Goal: Task Accomplishment & Management: Complete application form

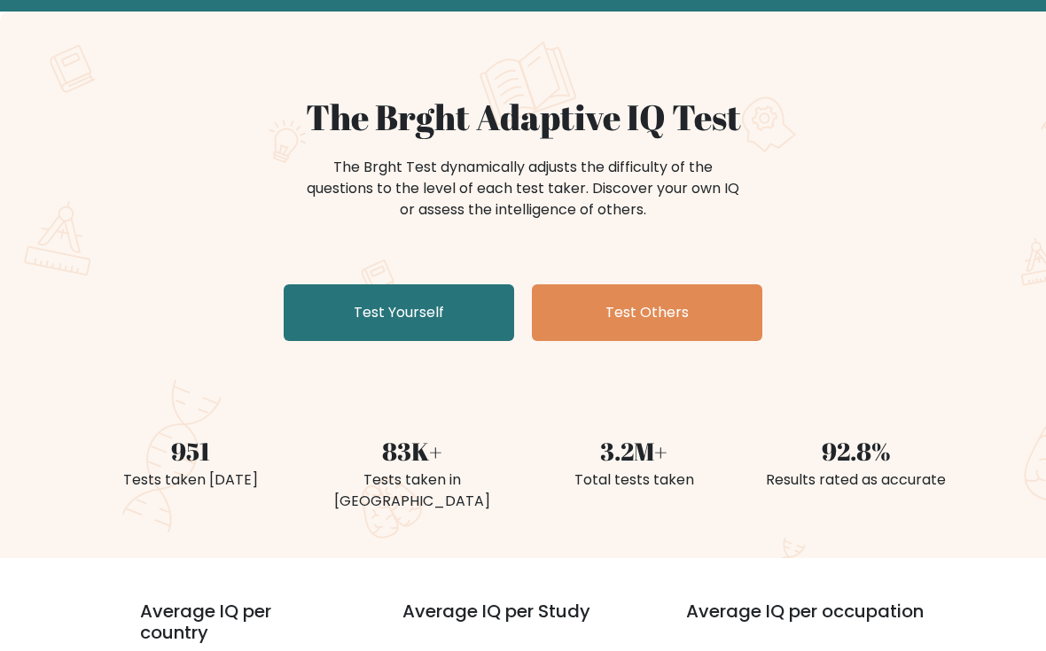
scroll to position [86, 0]
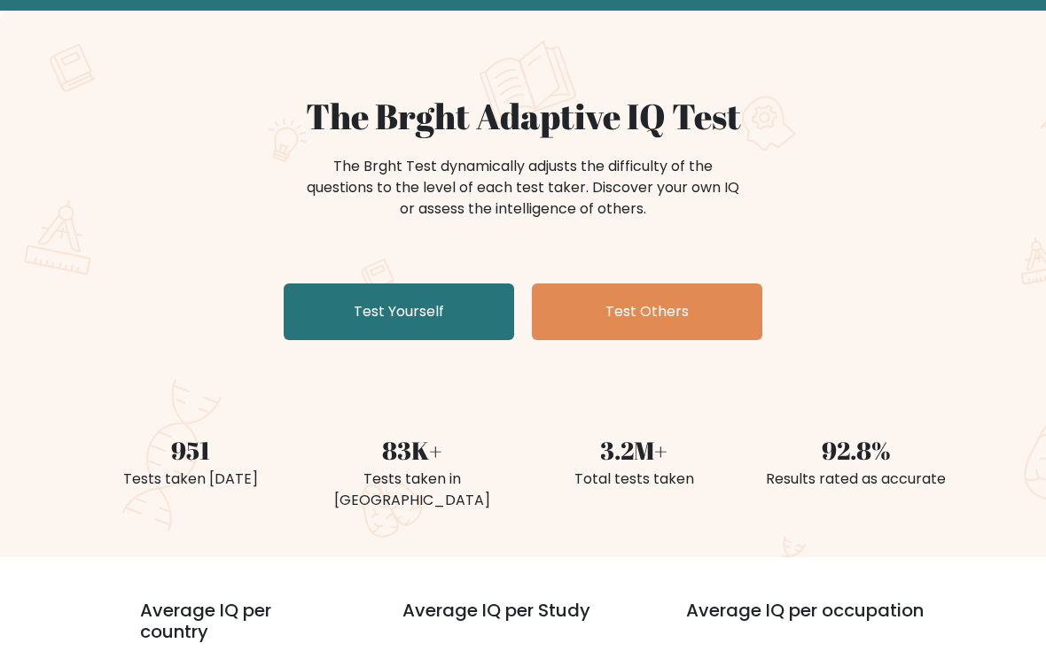
click at [340, 300] on link "Test Yourself" at bounding box center [399, 312] width 230 height 57
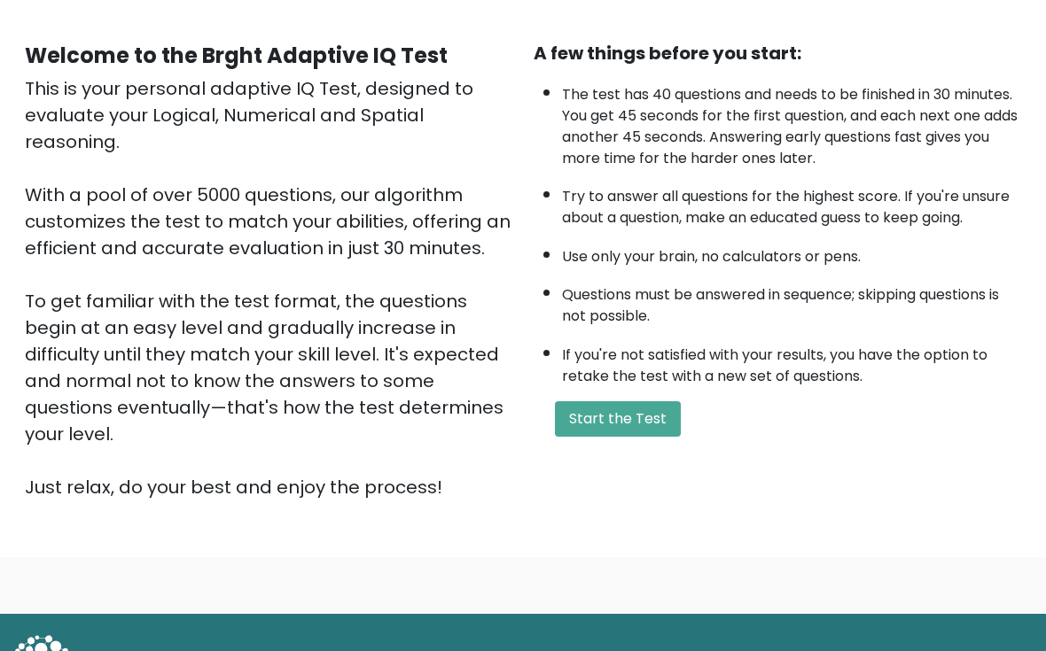
scroll to position [181, 0]
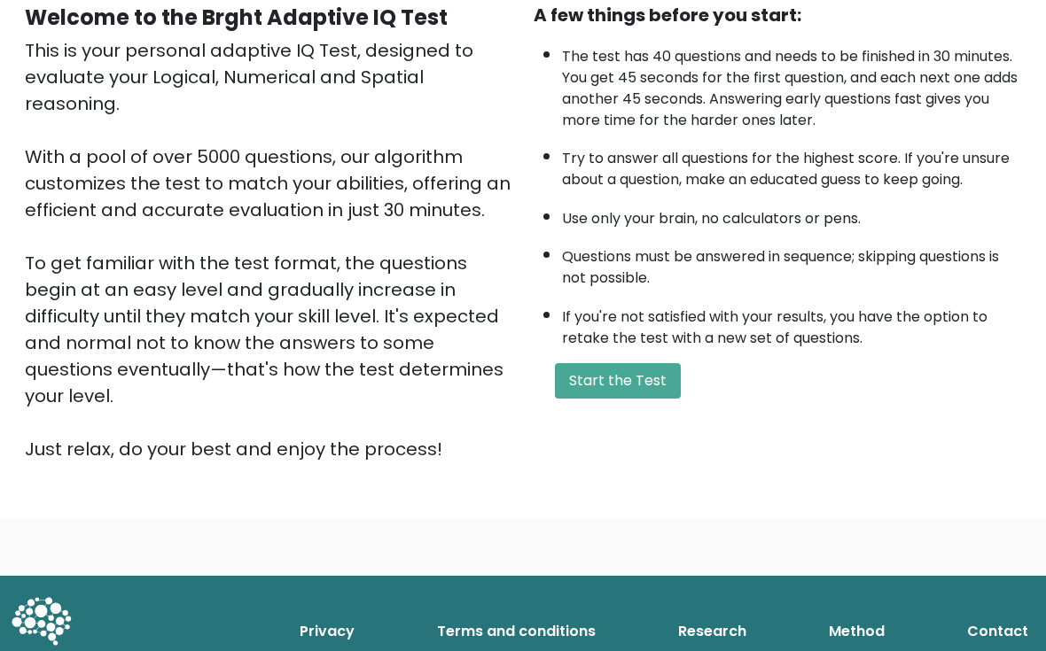
click at [673, 399] on button "Start the Test" at bounding box center [618, 380] width 126 height 35
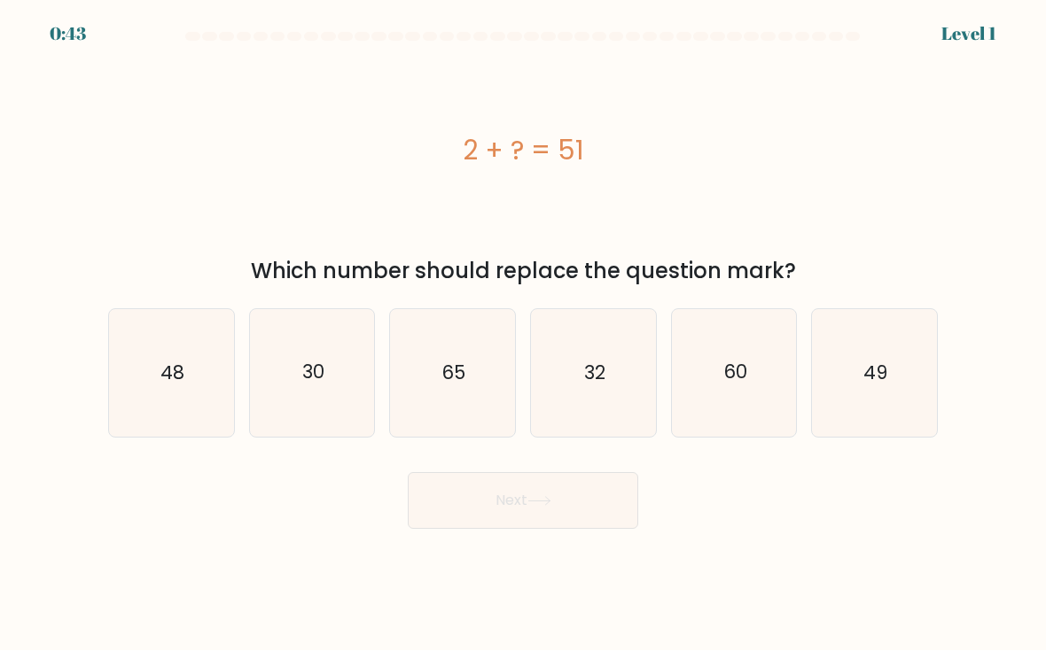
scroll to position [32, 0]
click at [878, 324] on icon "49" at bounding box center [874, 373] width 125 height 125
click at [524, 326] on input "f. 49" at bounding box center [523, 330] width 1 height 9
radio input "true"
click at [590, 481] on button "Next" at bounding box center [523, 501] width 230 height 57
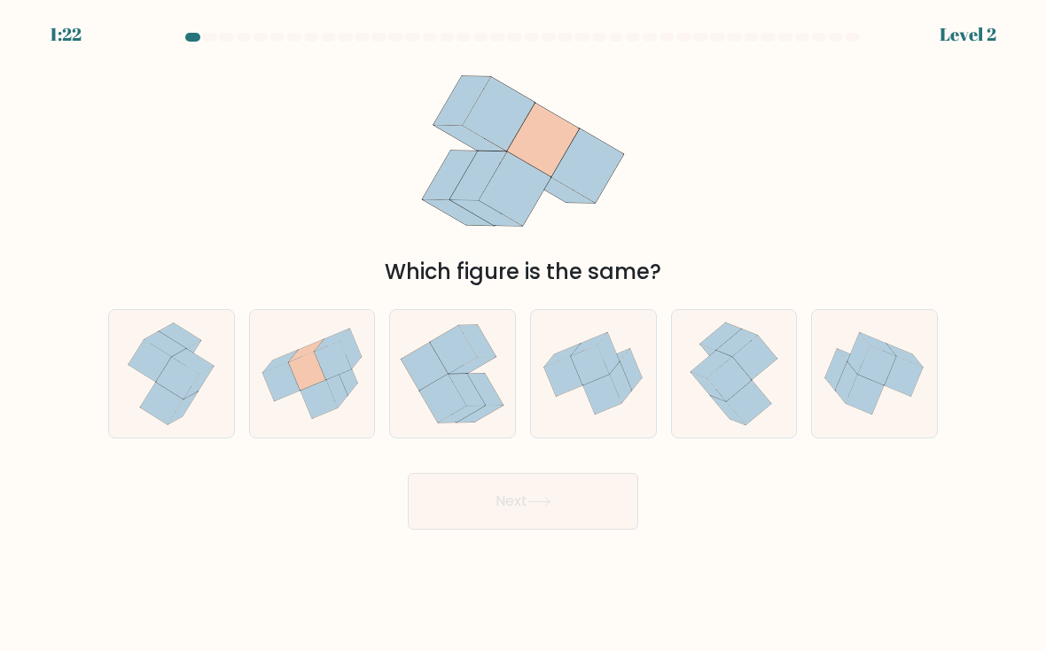
scroll to position [11, 0]
click at [314, 398] on icon at bounding box center [318, 399] width 37 height 39
click at [523, 335] on input "b." at bounding box center [523, 330] width 1 height 9
radio input "true"
click at [608, 498] on button "Next" at bounding box center [523, 501] width 230 height 57
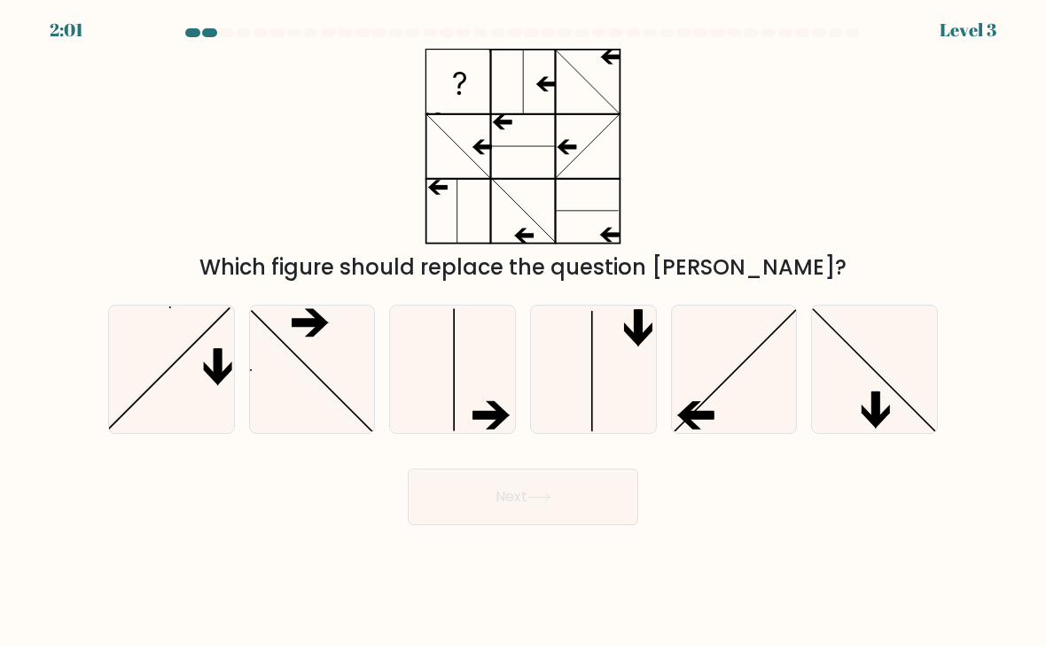
scroll to position [0, 0]
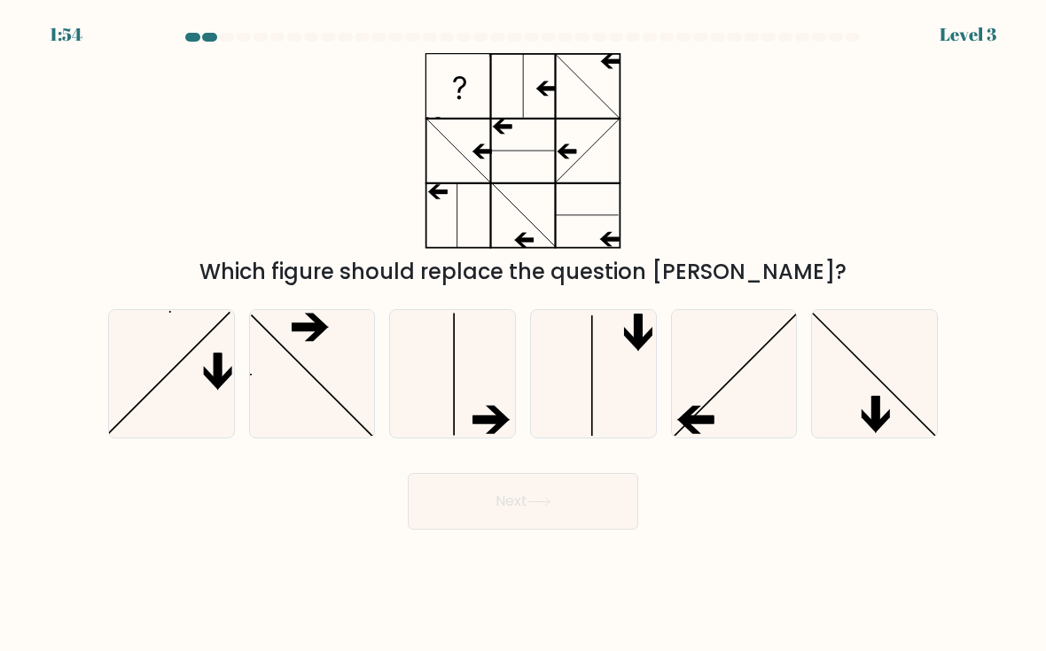
click at [754, 390] on icon at bounding box center [734, 373] width 125 height 125
click at [524, 335] on input "e." at bounding box center [523, 330] width 1 height 9
radio input "true"
click at [468, 510] on button "Next" at bounding box center [523, 501] width 230 height 57
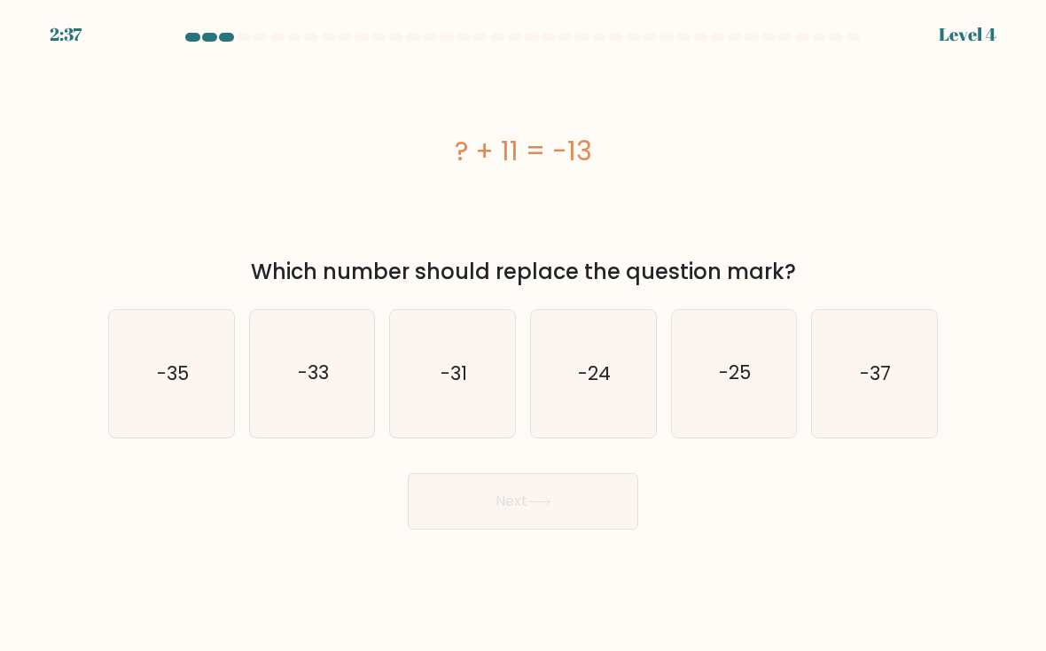
click at [756, 422] on icon "-25" at bounding box center [734, 373] width 125 height 125
click at [524, 335] on input "e. -25" at bounding box center [523, 330] width 1 height 9
radio input "true"
click at [460, 518] on button "Next" at bounding box center [523, 501] width 230 height 57
click at [751, 417] on icon "-25" at bounding box center [734, 373] width 123 height 123
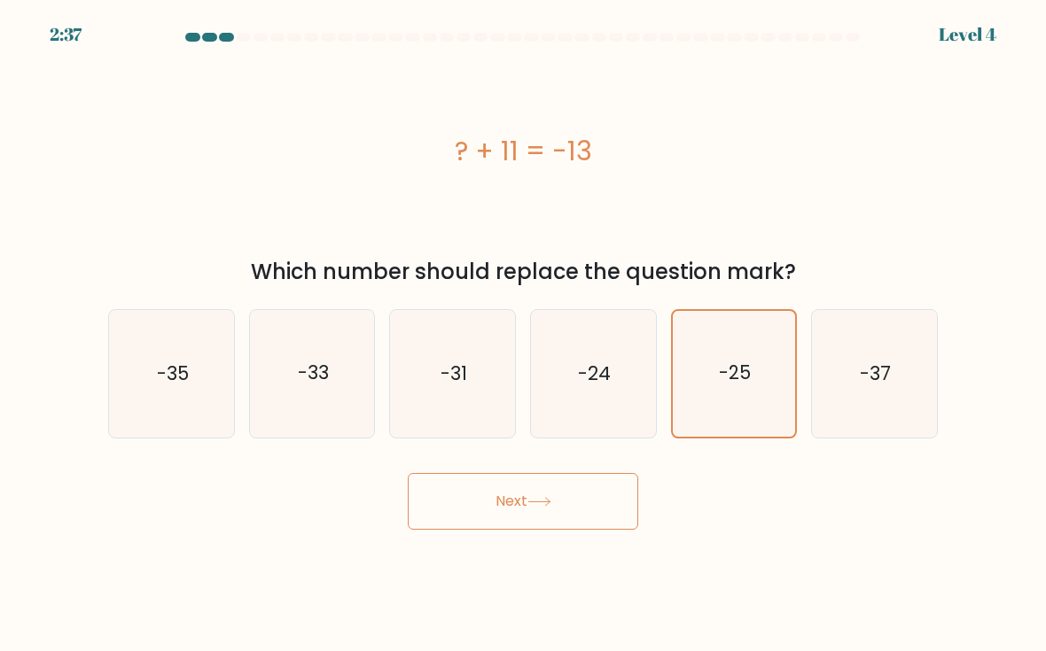
click at [524, 335] on input "e. -25" at bounding box center [523, 330] width 1 height 9
click at [459, 510] on button "Next" at bounding box center [523, 501] width 230 height 57
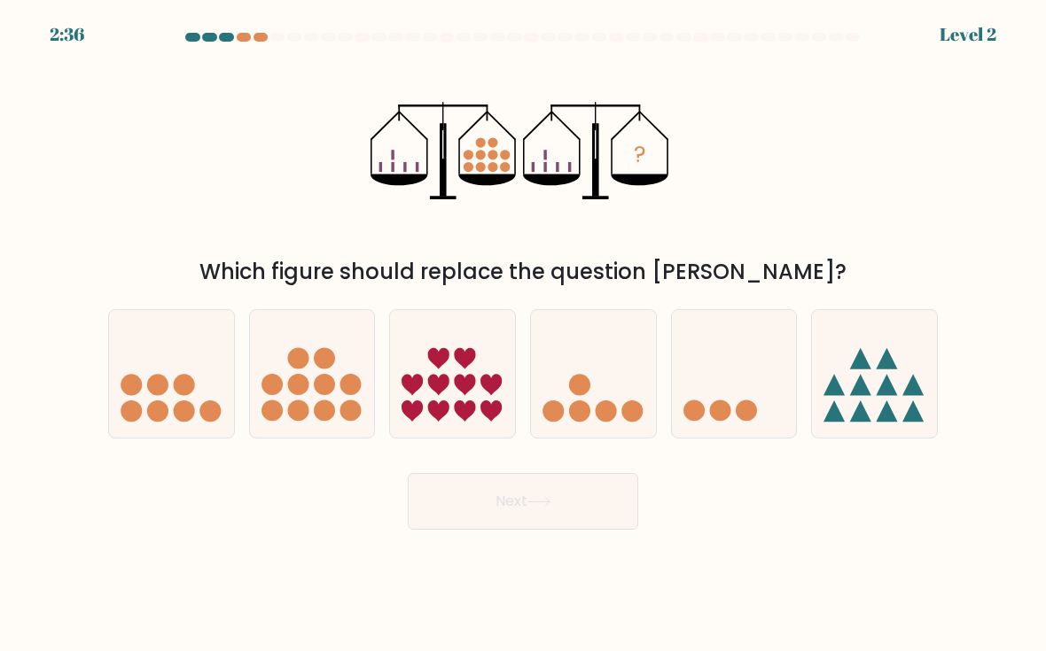
scroll to position [32, 0]
click at [750, 350] on icon at bounding box center [734, 374] width 125 height 104
click at [524, 335] on input "e." at bounding box center [523, 330] width 1 height 9
radio input "true"
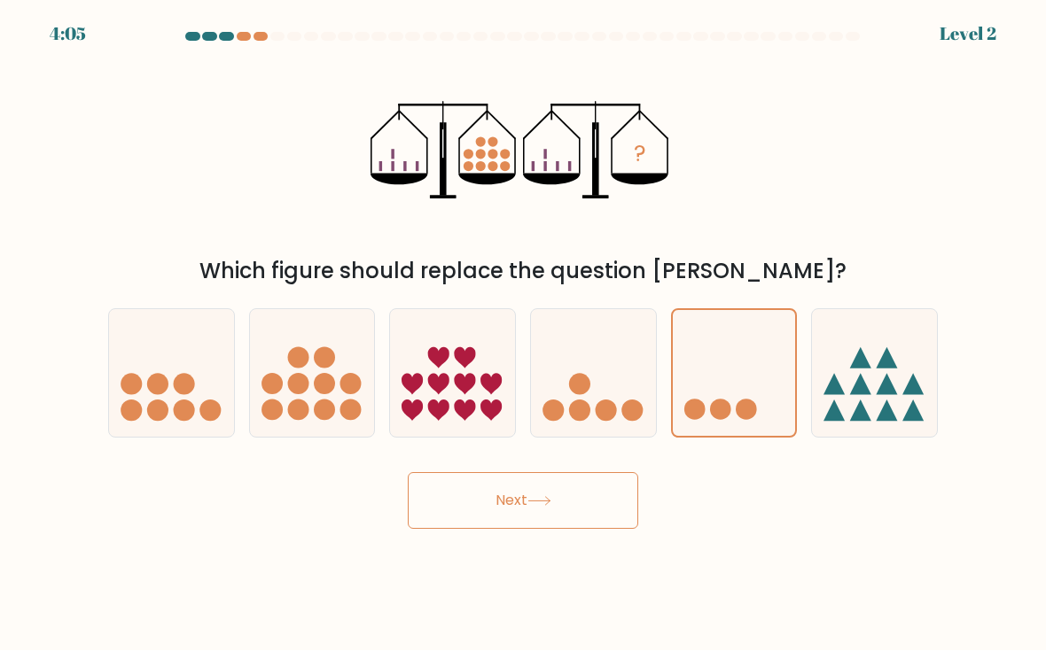
click at [750, 350] on icon at bounding box center [734, 374] width 123 height 102
click at [524, 335] on input "e." at bounding box center [523, 330] width 1 height 9
click at [458, 480] on button "Next" at bounding box center [523, 501] width 230 height 57
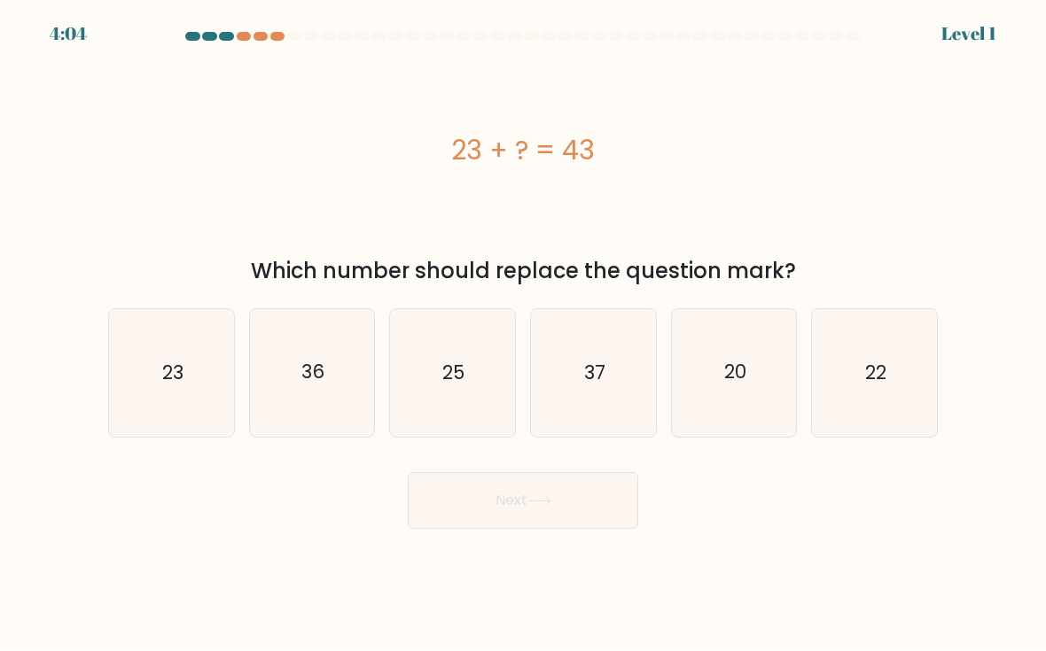
click at [751, 346] on icon "20" at bounding box center [734, 373] width 125 height 125
click at [524, 335] on input "e. 20" at bounding box center [523, 330] width 1 height 9
radio input "true"
click at [477, 482] on button "Next" at bounding box center [523, 501] width 230 height 57
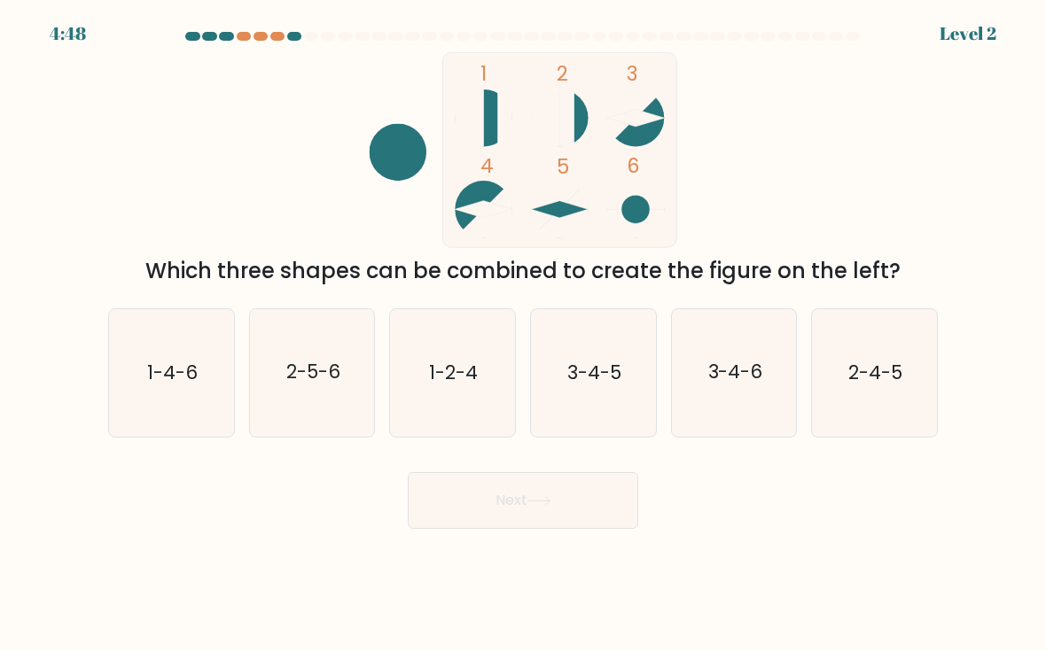
click at [467, 491] on button "Next" at bounding box center [523, 501] width 230 height 57
click at [739, 365] on icon "3-4-6" at bounding box center [734, 373] width 125 height 125
click at [524, 335] on input "e. 3-4-6" at bounding box center [523, 330] width 1 height 9
radio input "true"
click at [471, 487] on button "Next" at bounding box center [523, 501] width 230 height 57
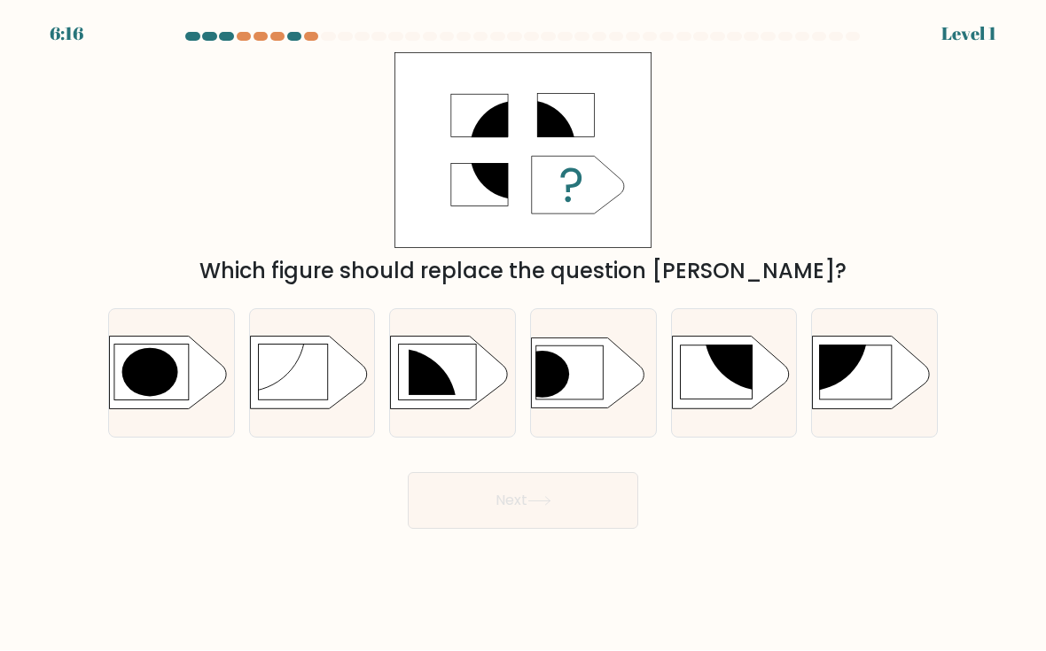
click at [744, 331] on ellipse at bounding box center [763, 333] width 119 height 118
click at [524, 331] on input "e." at bounding box center [523, 330] width 1 height 9
radio input "true"
click at [475, 473] on button "Next" at bounding box center [523, 501] width 230 height 57
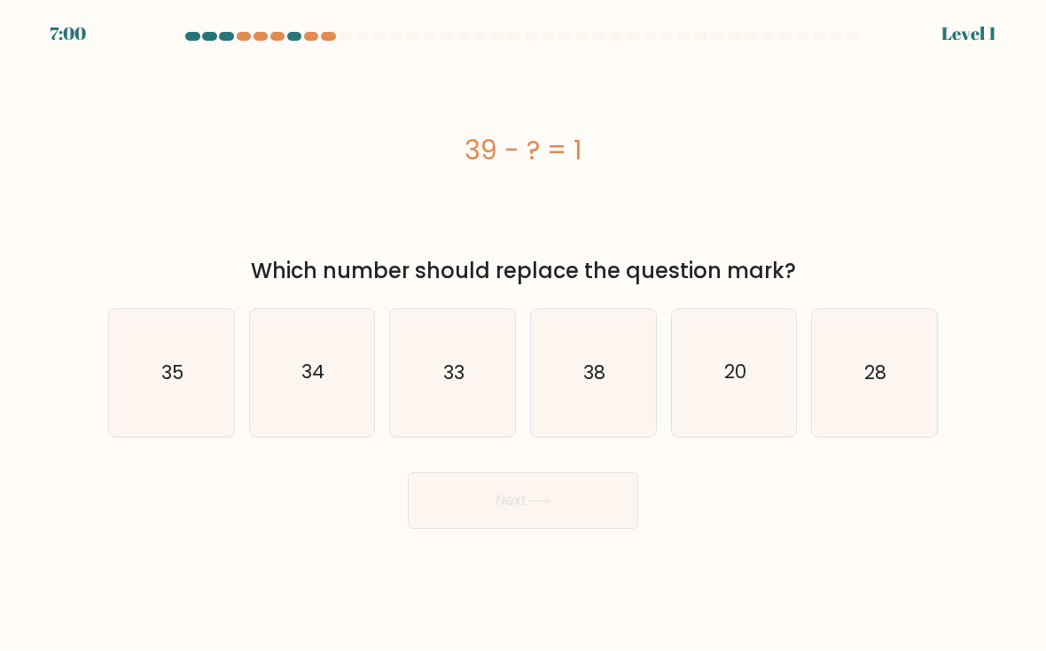
click at [735, 370] on icon "20" at bounding box center [734, 373] width 125 height 125
click at [524, 335] on input "e. 20" at bounding box center [523, 330] width 1 height 9
radio input "true"
click at [471, 489] on button "Next" at bounding box center [523, 501] width 230 height 57
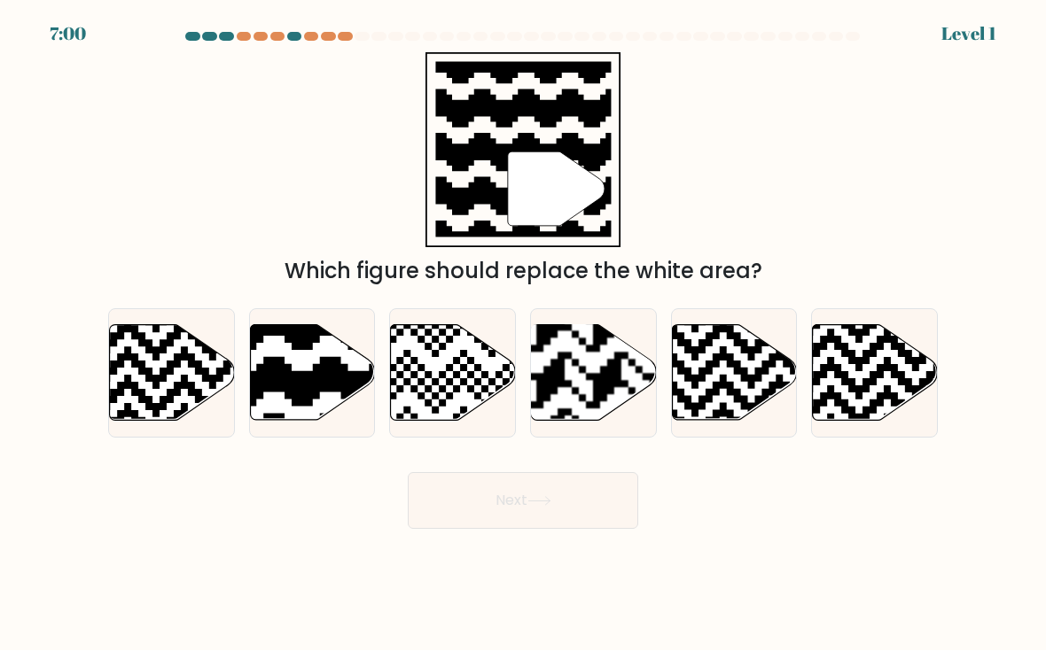
click at [755, 368] on icon at bounding box center [734, 373] width 125 height 96
click at [524, 335] on input "e." at bounding box center [523, 330] width 1 height 9
radio input "true"
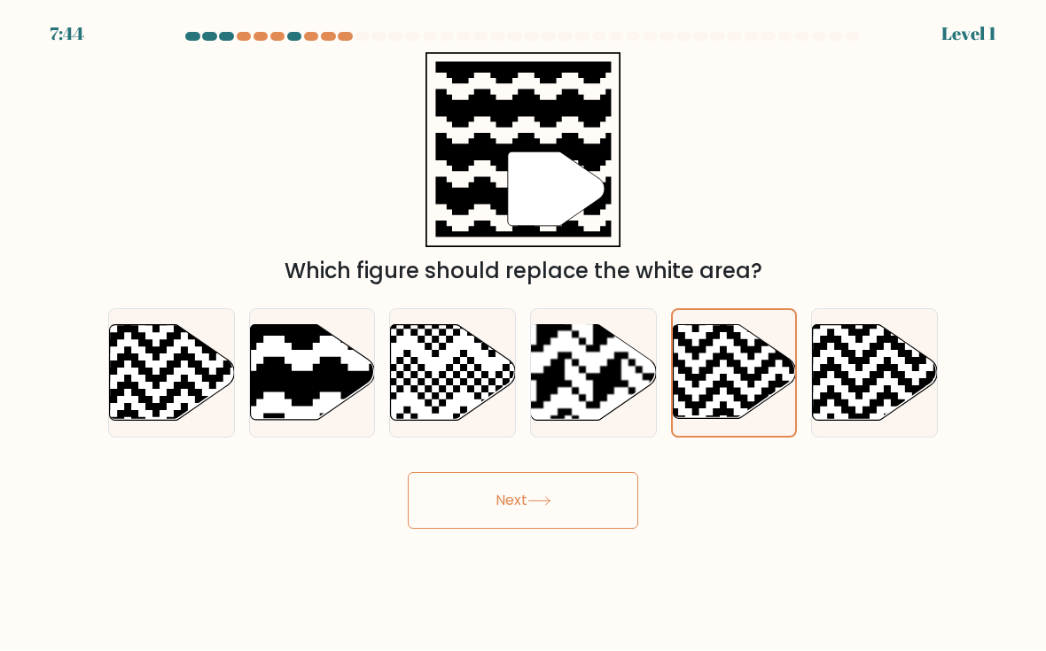
click at [473, 478] on button "Next" at bounding box center [523, 501] width 230 height 57
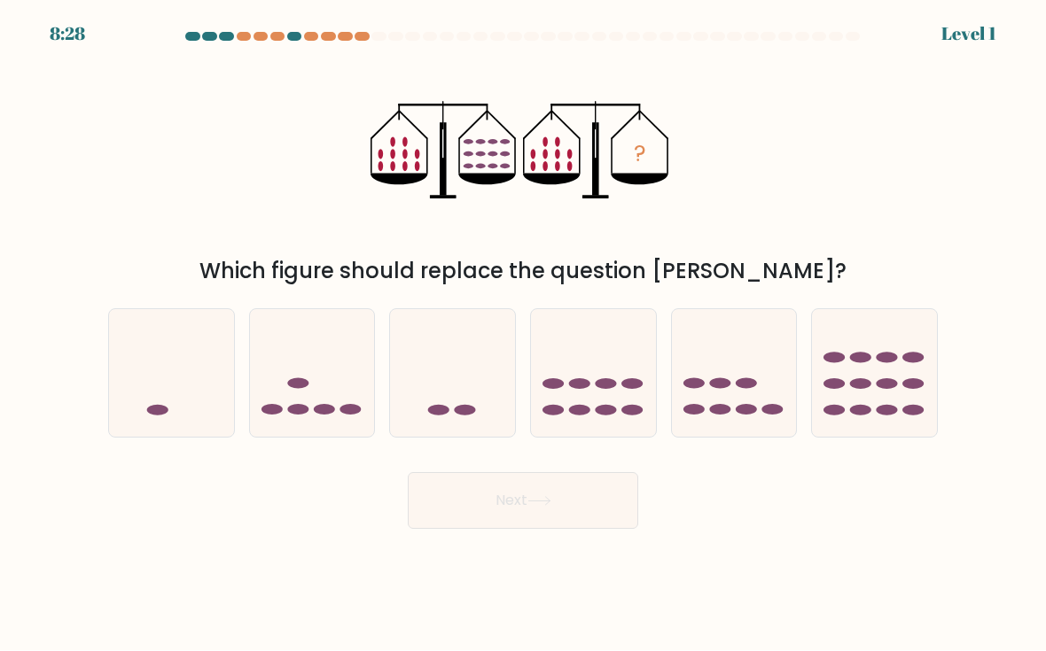
click at [751, 371] on icon at bounding box center [734, 374] width 125 height 104
click at [524, 335] on input "e." at bounding box center [523, 330] width 1 height 9
radio input "true"
click at [464, 475] on button "Next" at bounding box center [523, 501] width 230 height 57
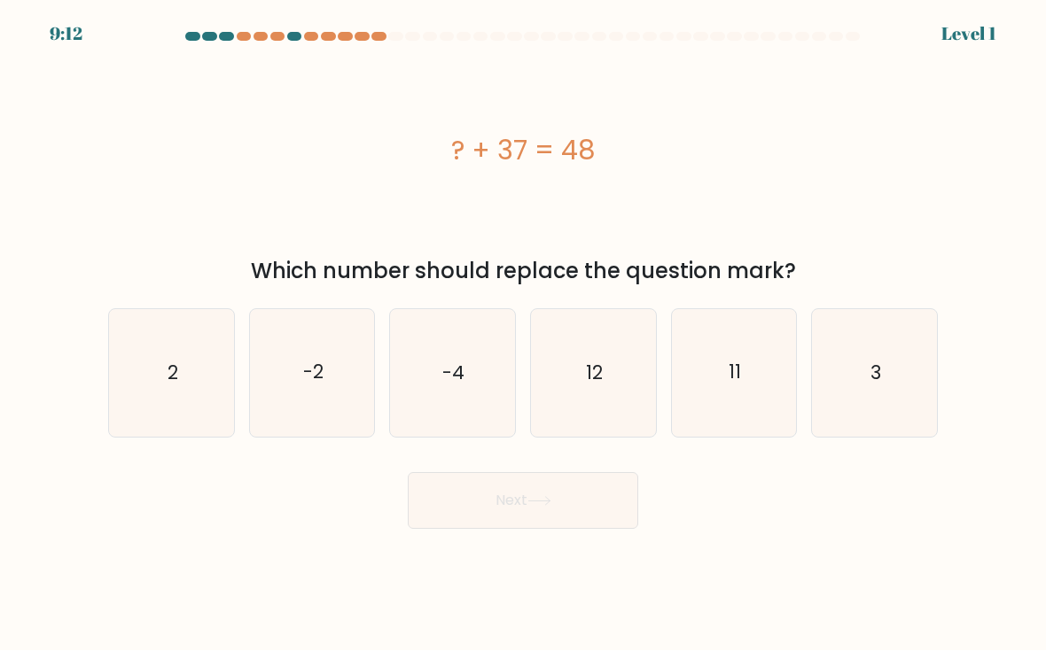
click at [756, 376] on icon "11" at bounding box center [734, 373] width 125 height 125
click at [524, 335] on input "e. 11" at bounding box center [523, 330] width 1 height 9
radio input "true"
click at [464, 487] on button "Next" at bounding box center [523, 501] width 230 height 57
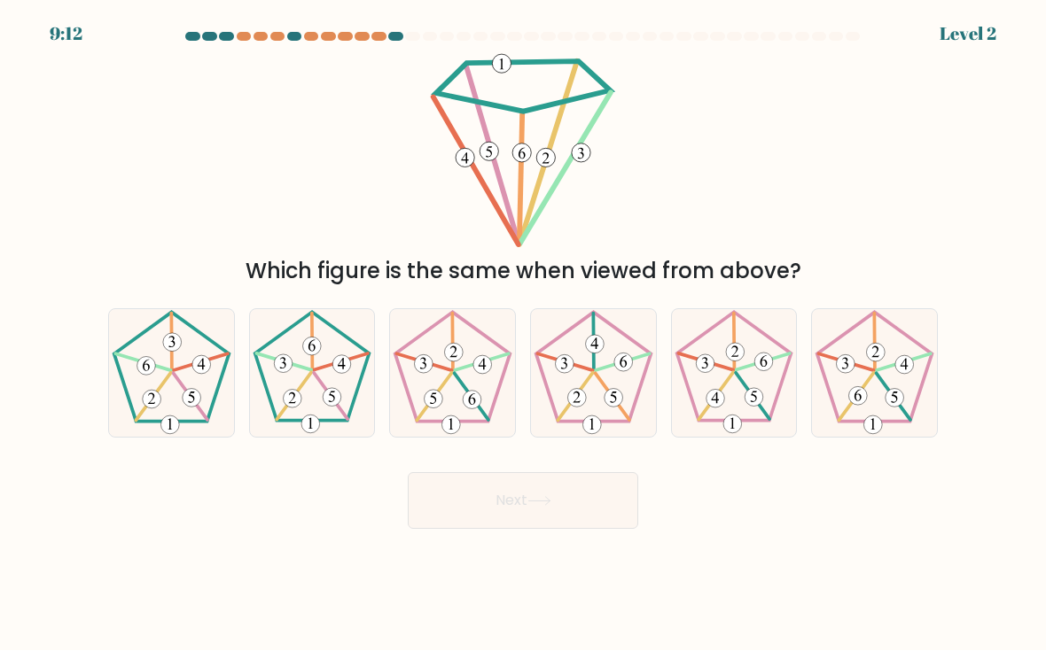
click at [761, 390] on 649 at bounding box center [753, 399] width 19 height 19
click at [524, 335] on input "e." at bounding box center [523, 330] width 1 height 9
radio input "true"
click at [477, 487] on button "Next" at bounding box center [523, 501] width 230 height 57
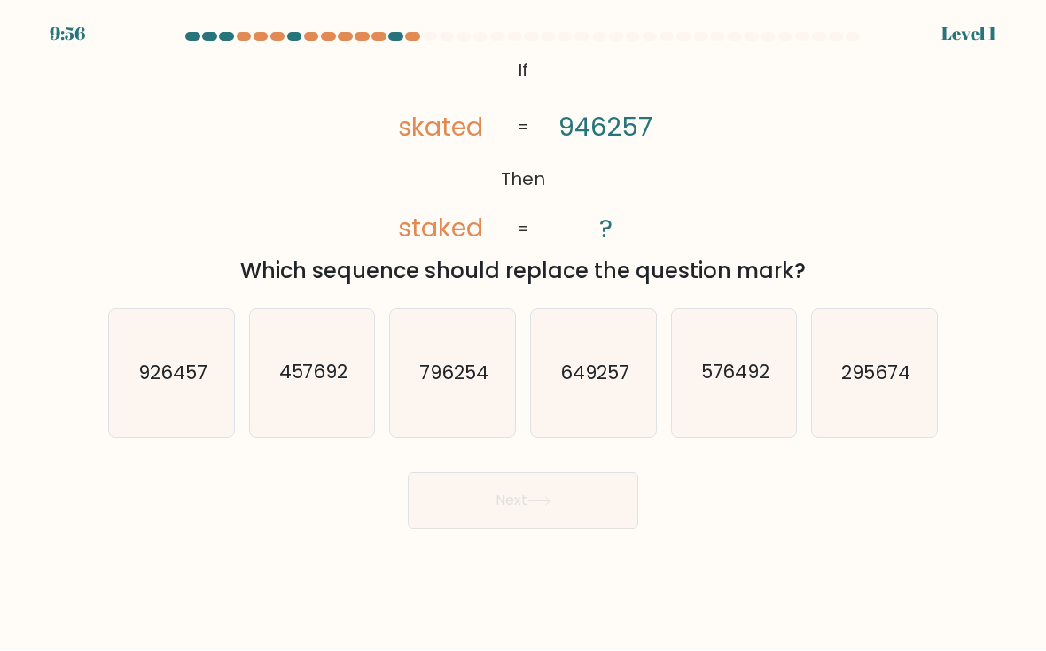
click at [761, 362] on text "576492" at bounding box center [734, 374] width 69 height 26
click at [524, 335] on input "e. 576492" at bounding box center [523, 330] width 1 height 9
radio input "true"
click at [454, 485] on button "Next" at bounding box center [523, 501] width 230 height 57
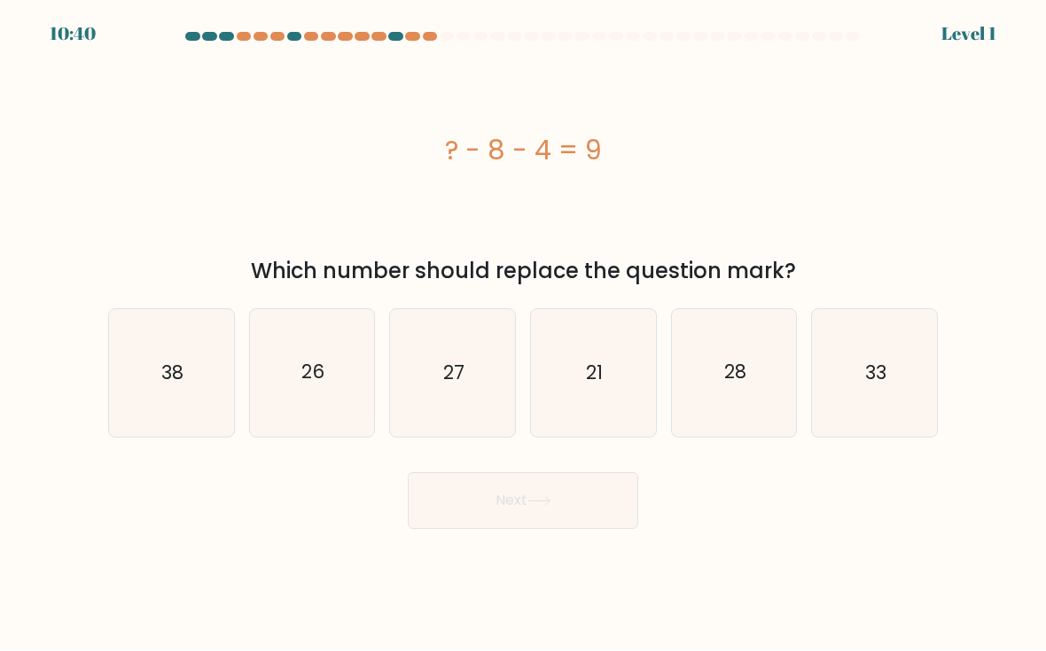
click at [759, 359] on icon "28" at bounding box center [734, 373] width 125 height 125
click at [524, 335] on input "e. 28" at bounding box center [523, 330] width 1 height 9
radio input "true"
click at [464, 486] on button "Next" at bounding box center [523, 501] width 230 height 57
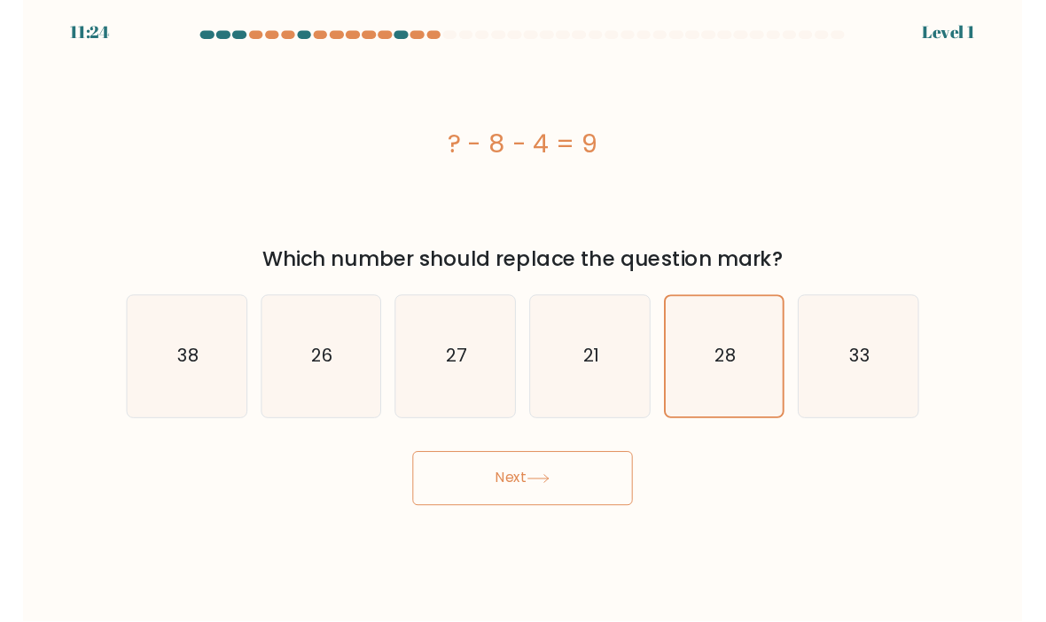
scroll to position [0, 0]
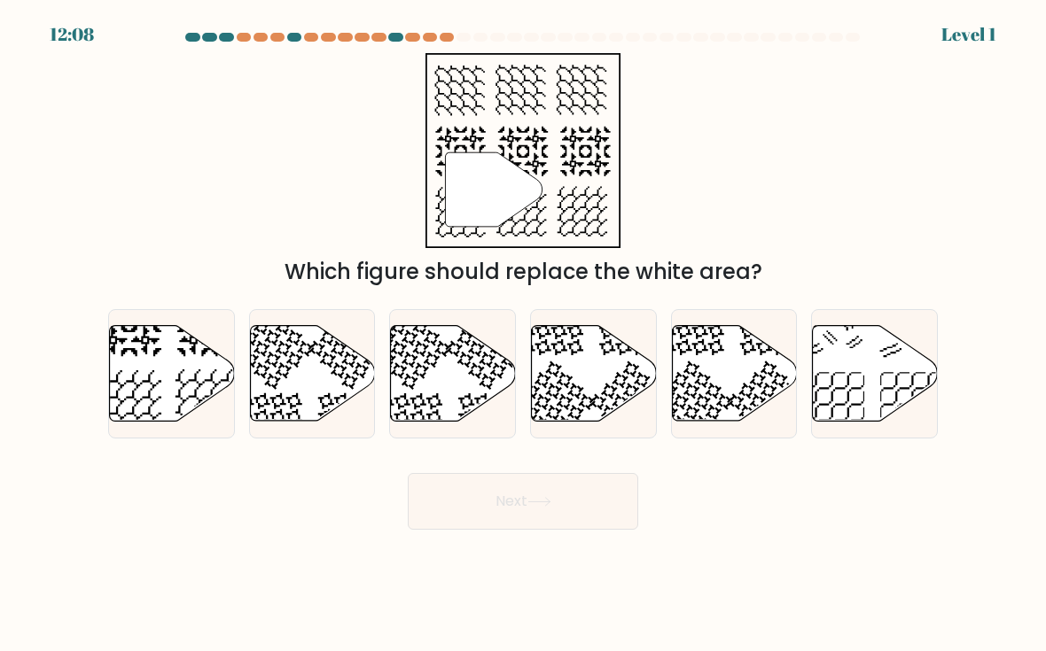
click at [469, 501] on button "Next" at bounding box center [523, 501] width 230 height 57
click at [763, 382] on icon at bounding box center [734, 373] width 125 height 96
click at [524, 335] on input "e." at bounding box center [523, 330] width 1 height 9
radio input "true"
click at [457, 513] on button "Next" at bounding box center [523, 501] width 230 height 57
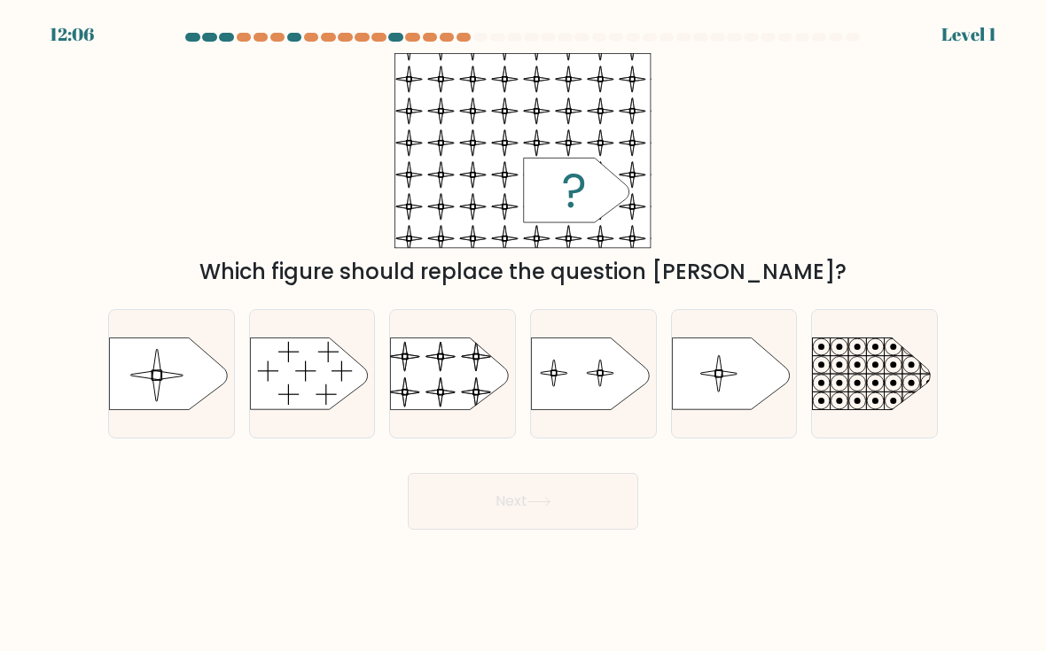
click at [463, 520] on button "Next" at bounding box center [523, 501] width 230 height 57
click at [475, 507] on button "Next" at bounding box center [523, 501] width 230 height 57
click at [758, 395] on icon at bounding box center [731, 374] width 118 height 72
click at [524, 335] on input "e." at bounding box center [523, 330] width 1 height 9
radio input "true"
